Goal: Entertainment & Leisure: Browse casually

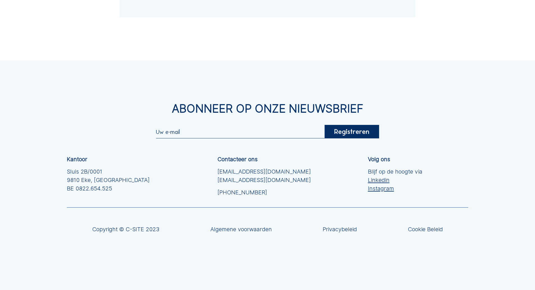
drag, startPoint x: 34, startPoint y: 126, endPoint x: 38, endPoint y: 194, distance: 67.6
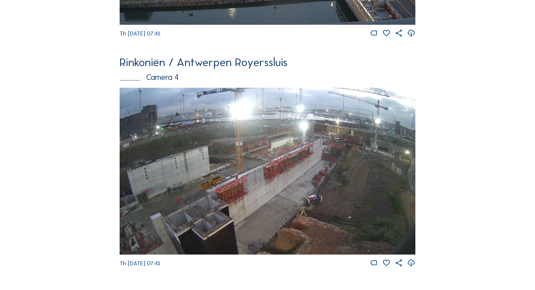
scroll to position [944, 0]
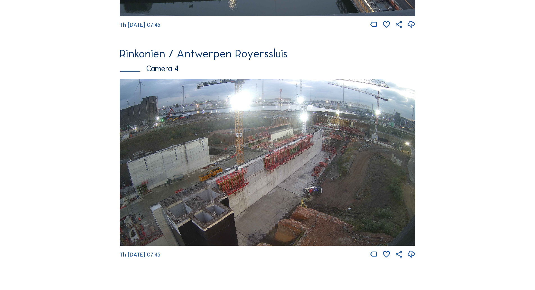
click at [372, 134] on img at bounding box center [268, 162] width 296 height 167
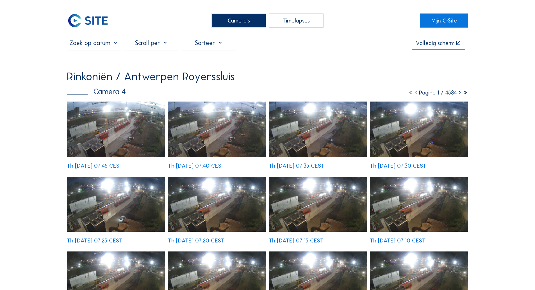
click at [153, 122] on img at bounding box center [116, 128] width 98 height 55
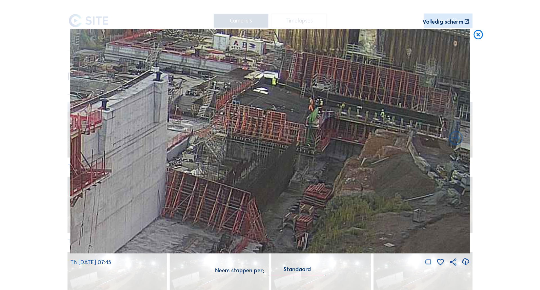
click at [478, 38] on icon at bounding box center [477, 35] width 11 height 12
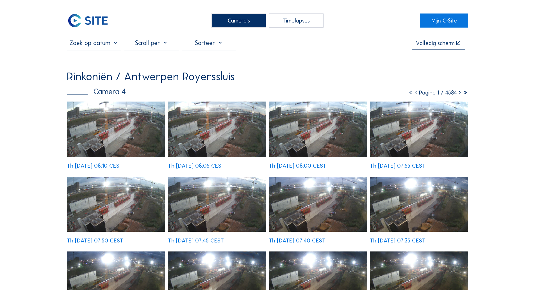
click at [114, 125] on img at bounding box center [116, 128] width 98 height 55
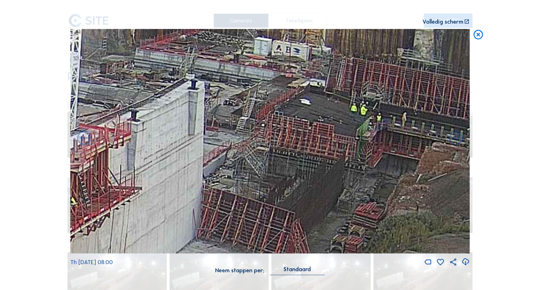
click at [479, 33] on icon at bounding box center [477, 35] width 11 height 12
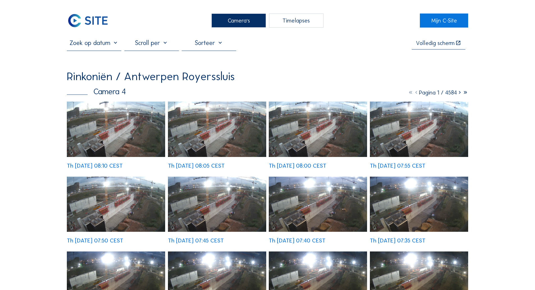
click at [238, 19] on div "Camera's" at bounding box center [239, 20] width 55 height 14
